Goal: Obtain resource: Obtain resource

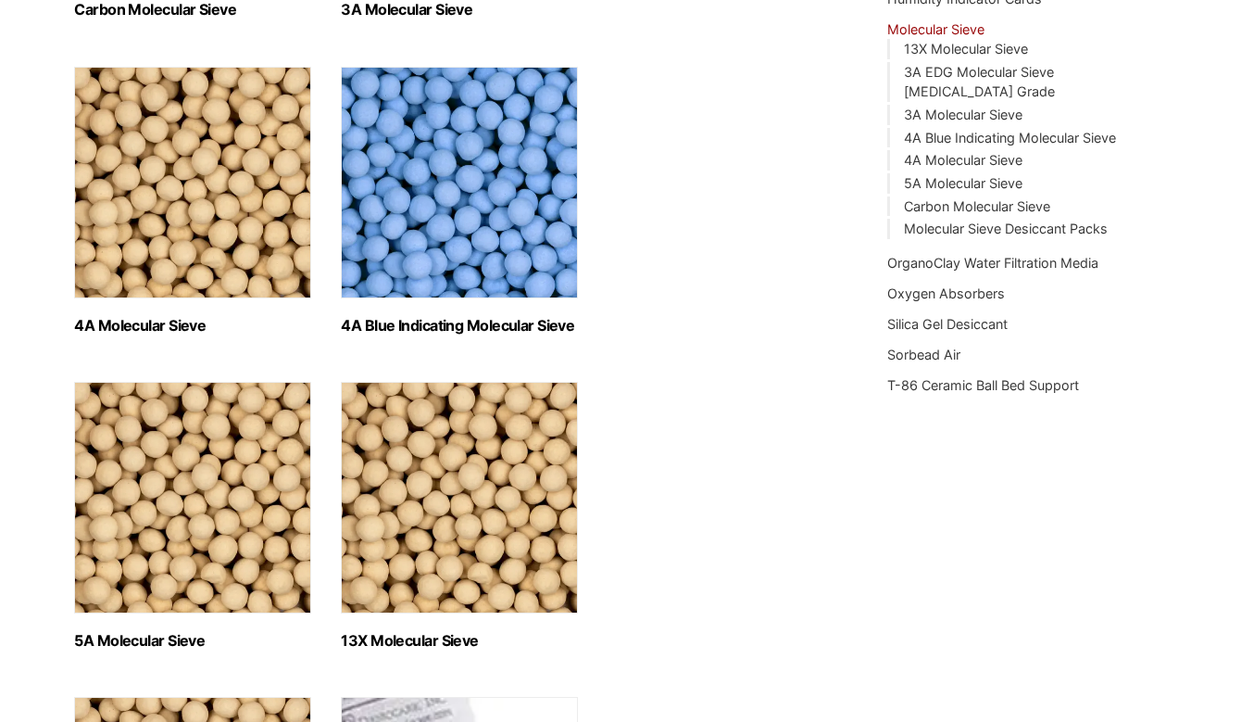
scroll to position [556, 0]
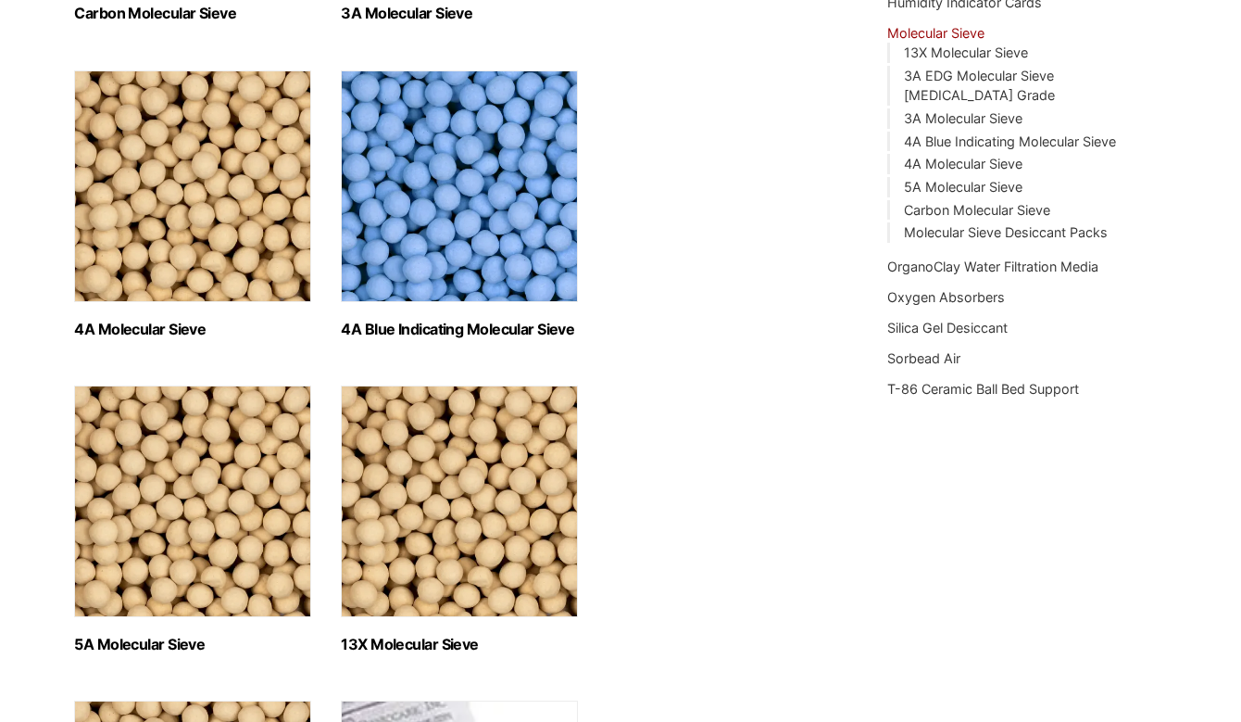
click at [451, 534] on img "Visit product category 13X Molecular Sieve" at bounding box center [459, 501] width 237 height 232
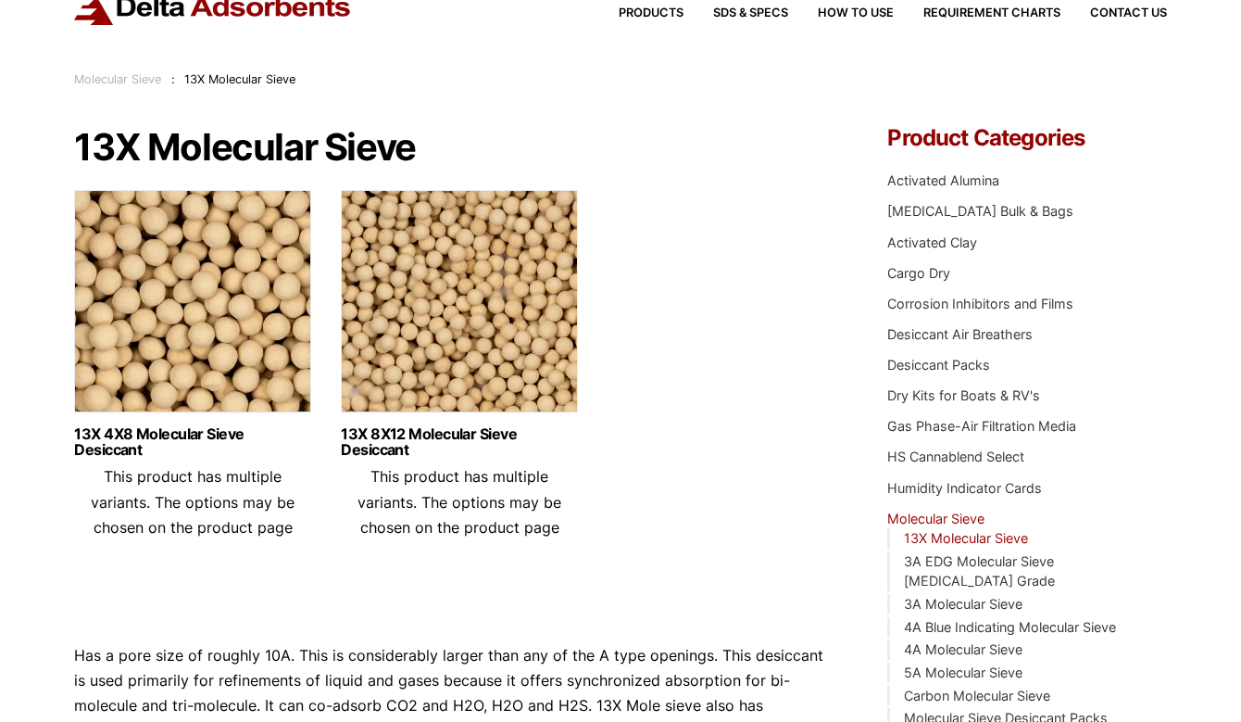
scroll to position [93, 0]
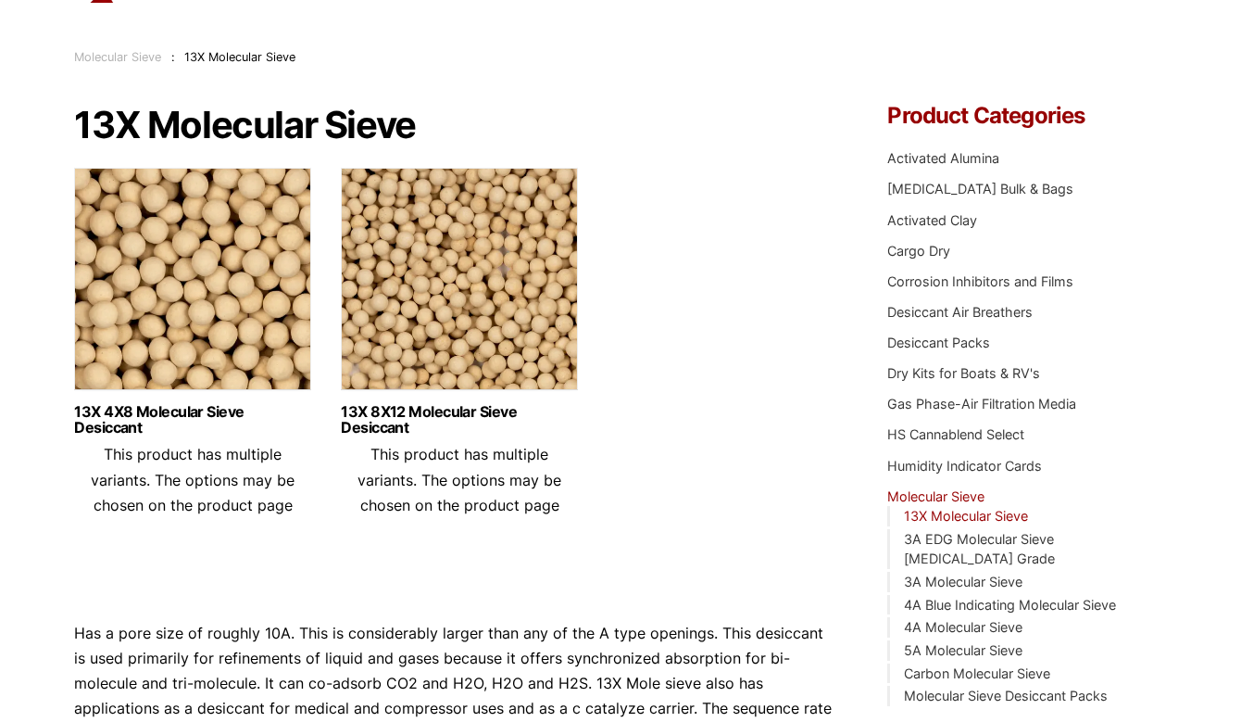
click at [416, 336] on img at bounding box center [459, 284] width 237 height 232
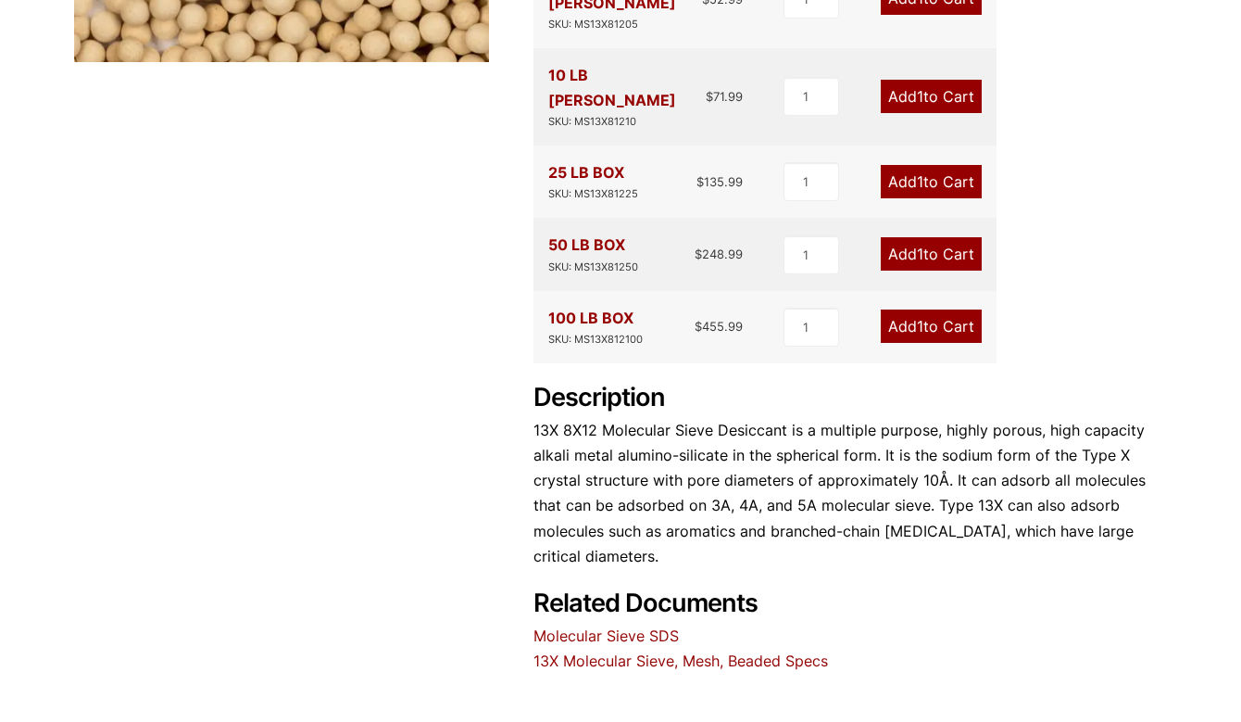
scroll to position [648, 0]
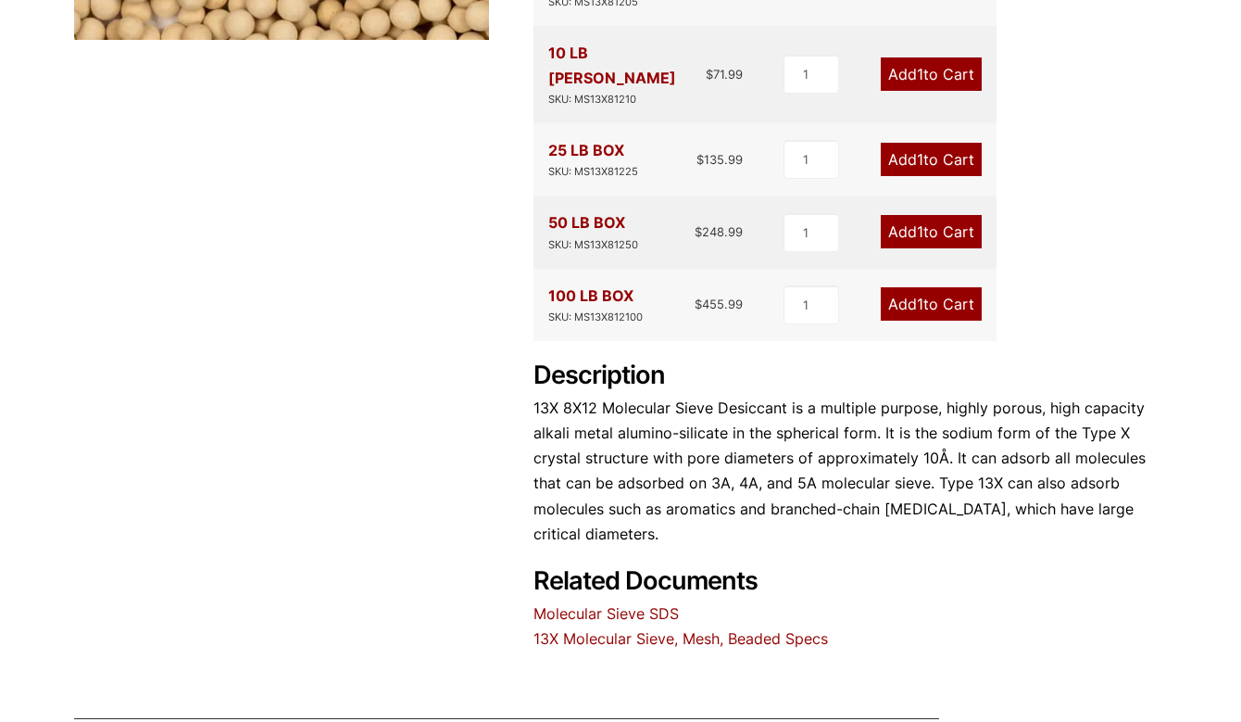
click at [641, 629] on link "13X Molecular Sieve, Mesh, Beaded Specs" at bounding box center [681, 638] width 295 height 19
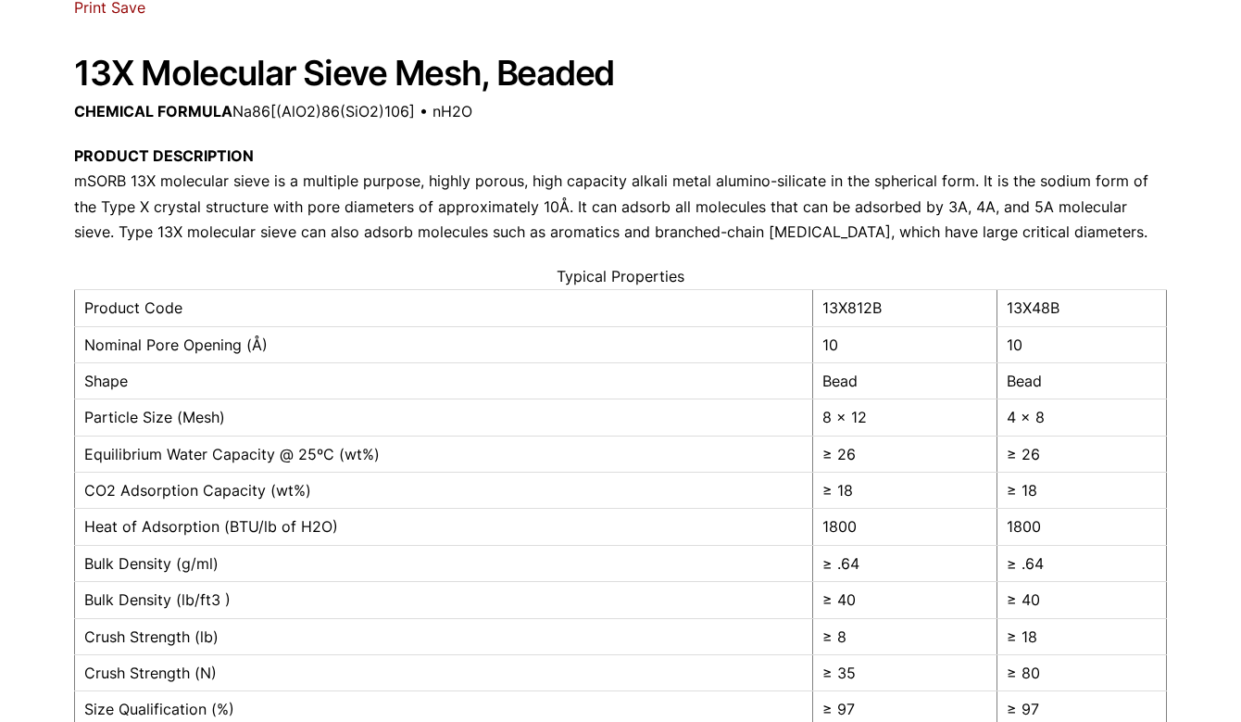
scroll to position [185, 0]
